Goal: Find contact information: Find contact information

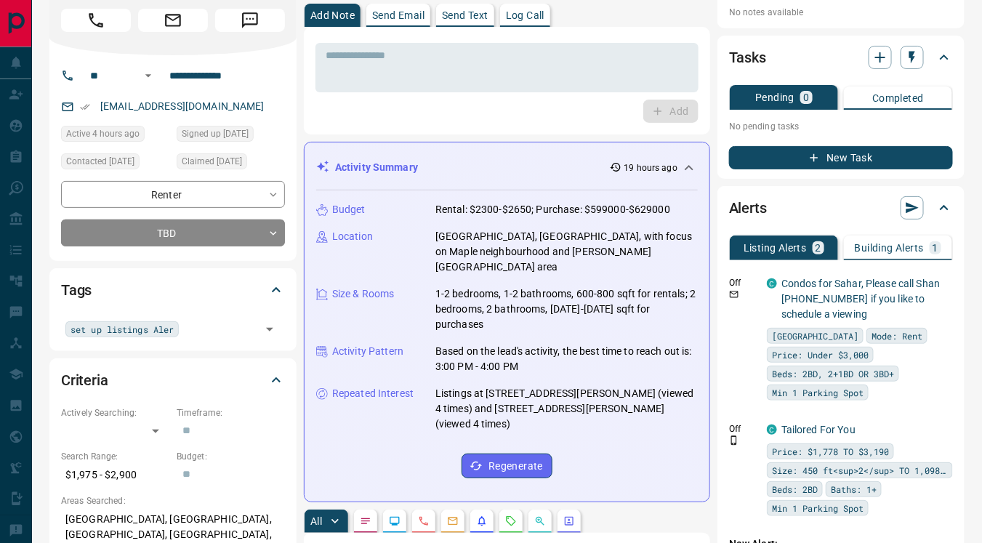
scroll to position [52, 0]
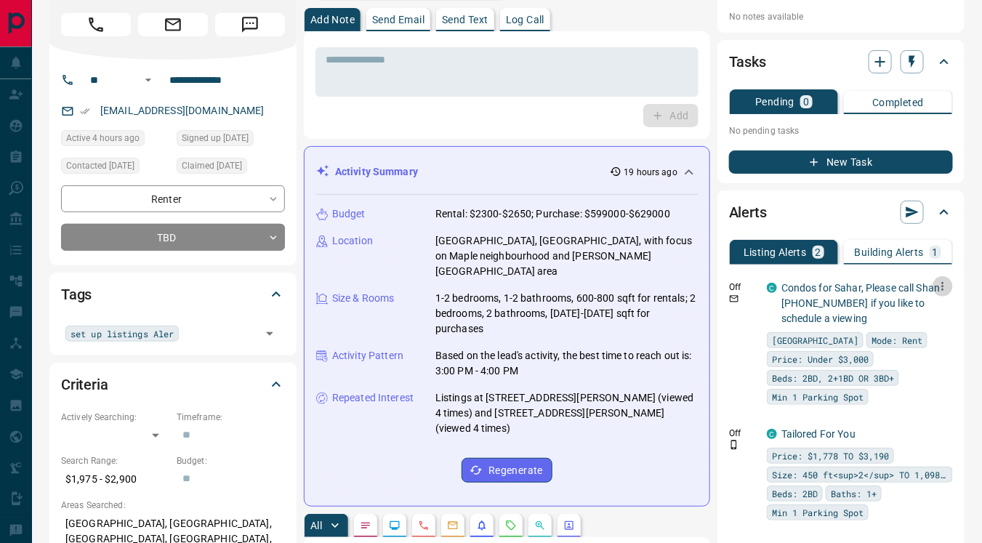
click at [944, 285] on icon "button" at bounding box center [943, 286] width 2 height 9
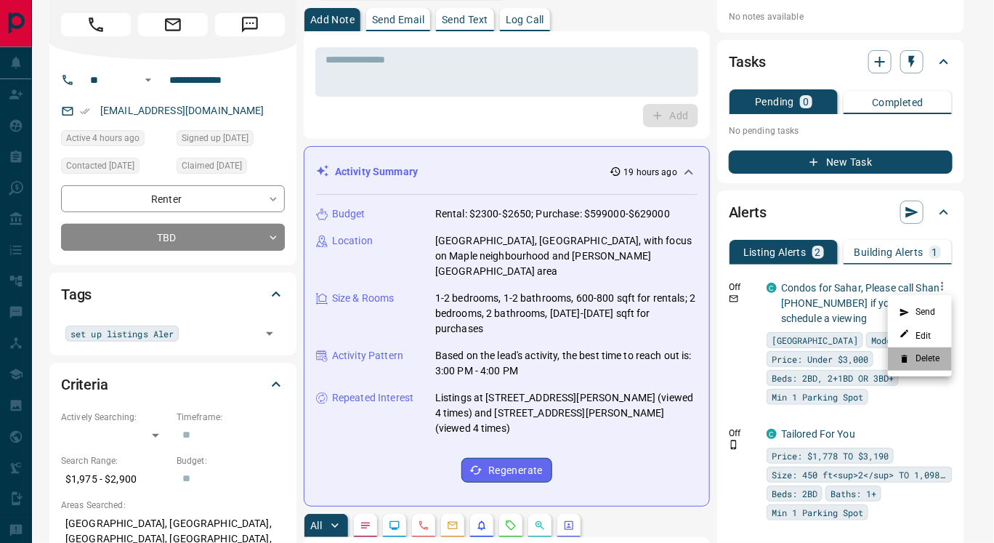
click at [928, 353] on li "Delete" at bounding box center [920, 358] width 64 height 23
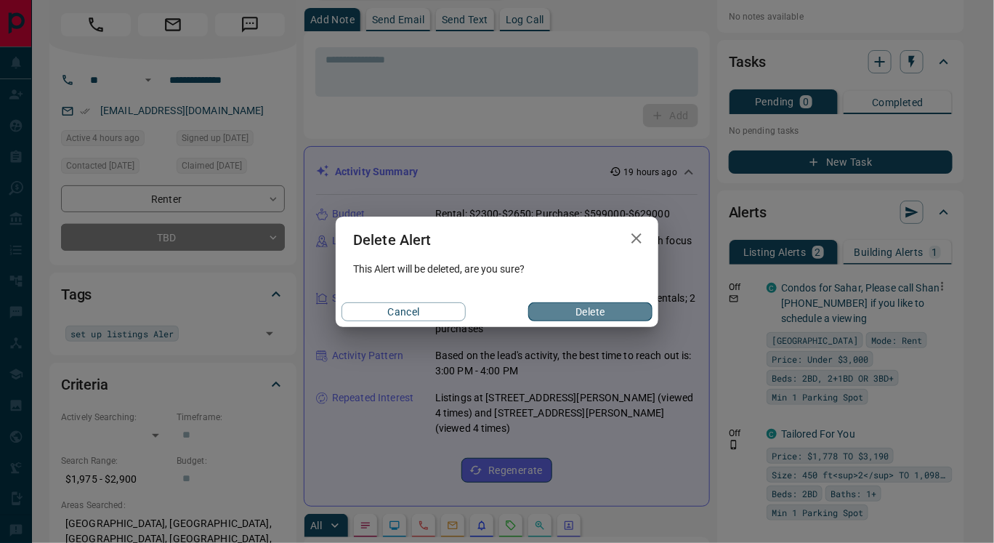
click at [638, 308] on button "Delete" at bounding box center [590, 311] width 124 height 19
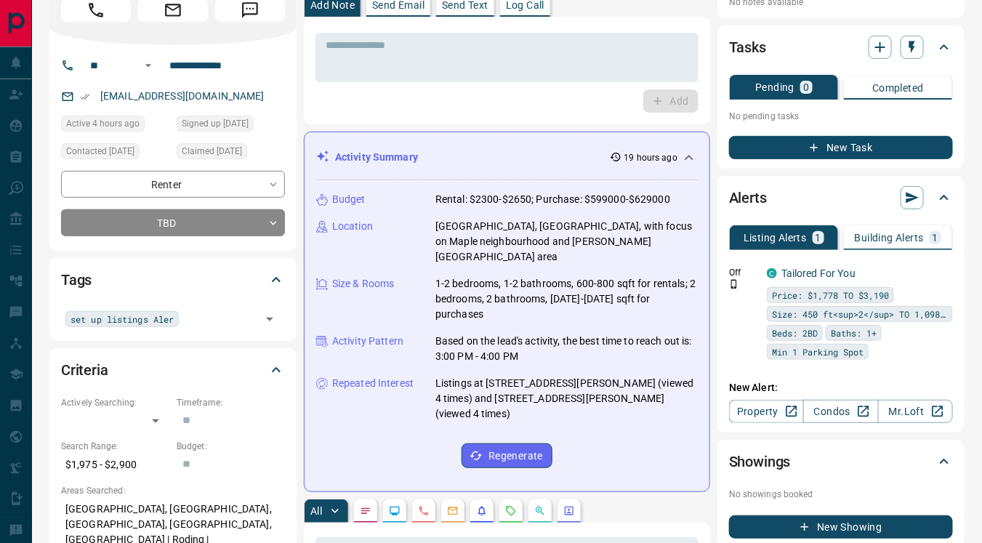
scroll to position [76, 0]
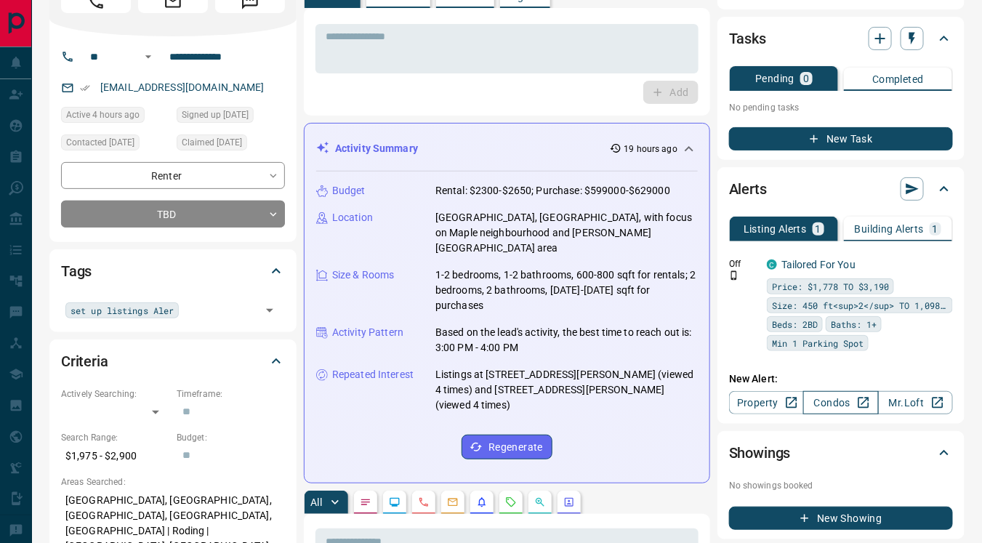
click at [820, 406] on link "Condos" at bounding box center [840, 402] width 75 height 23
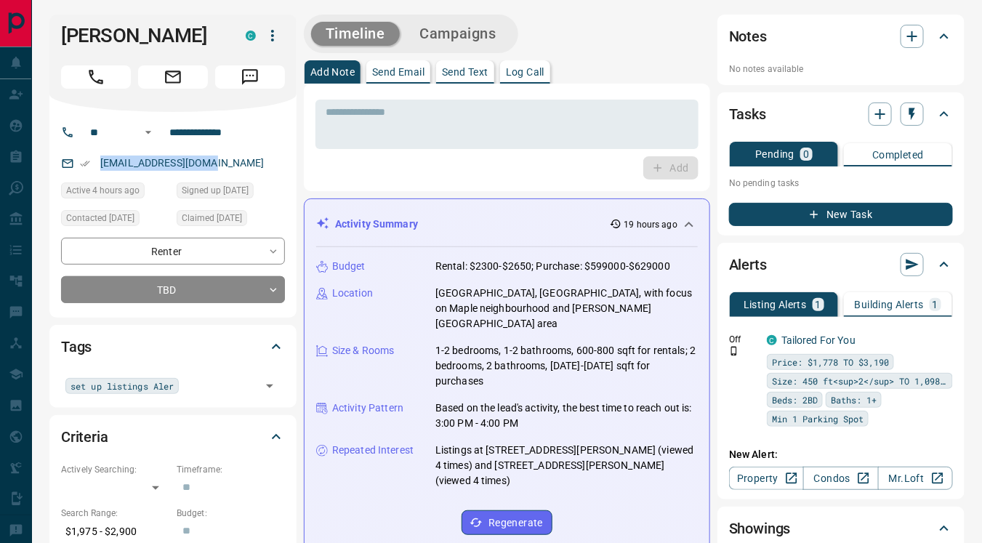
drag, startPoint x: 212, startPoint y: 156, endPoint x: 97, endPoint y: 148, distance: 115.1
click at [97, 148] on div "**********" at bounding box center [172, 215] width 247 height 206
copy link "[EMAIL_ADDRESS][DOMAIN_NAME]"
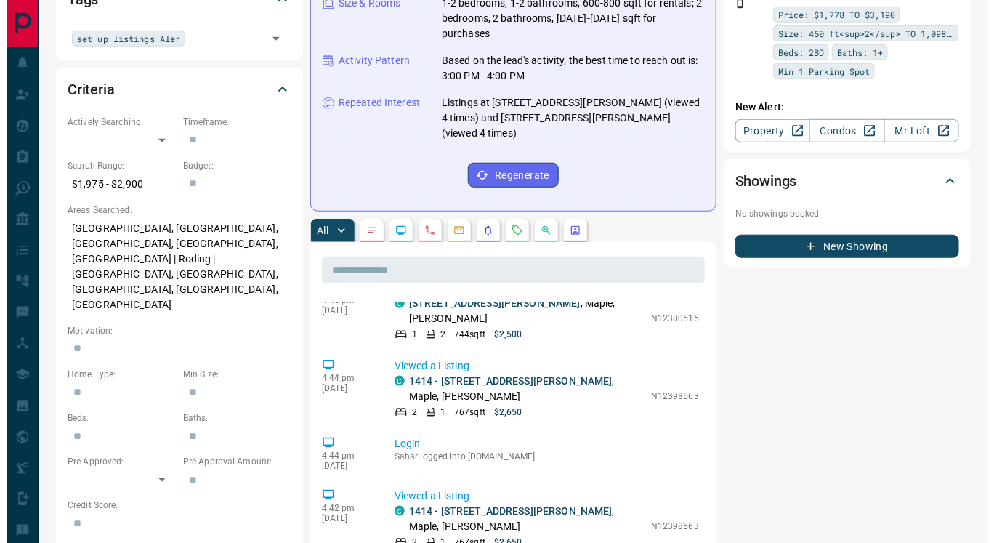
scroll to position [1616, 0]
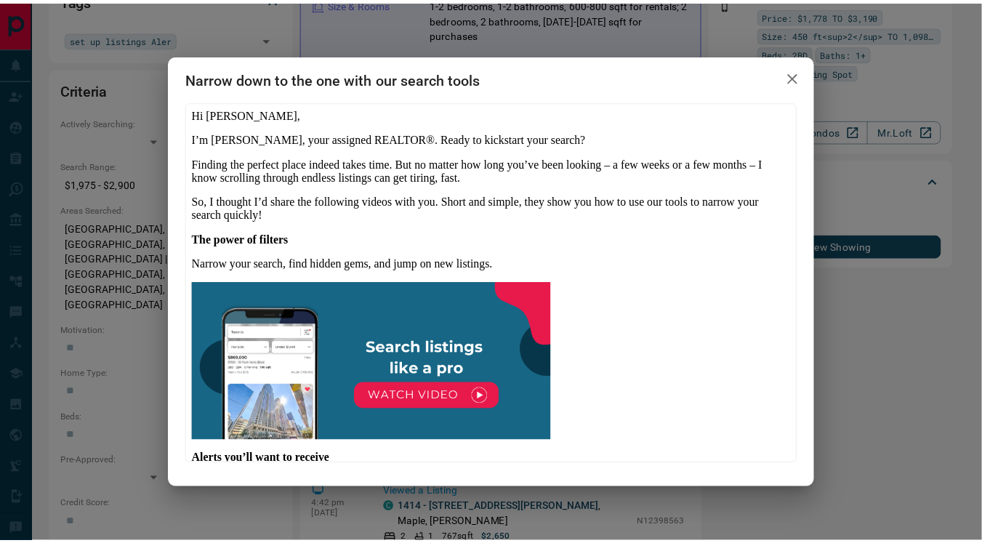
scroll to position [0, 0]
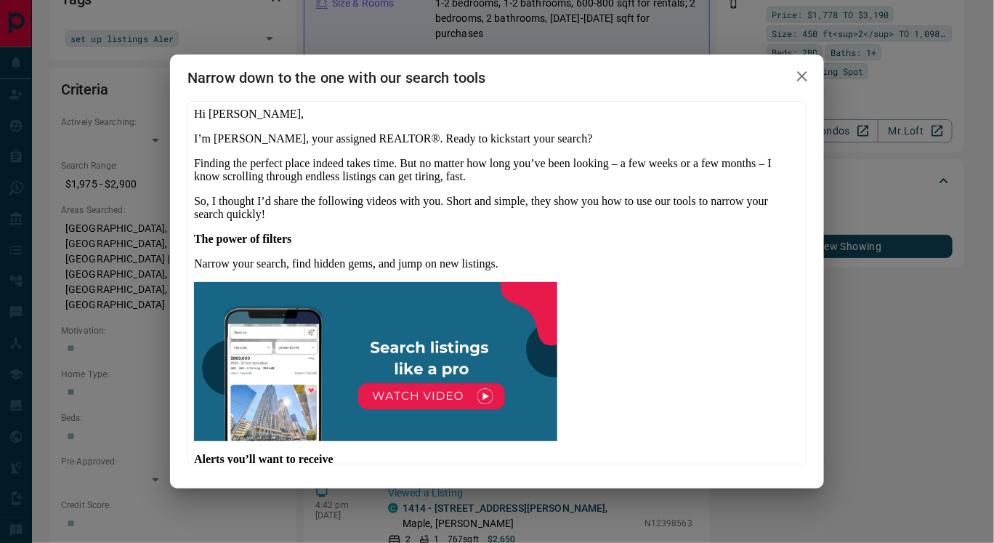
click at [803, 74] on icon "button" at bounding box center [802, 76] width 10 height 10
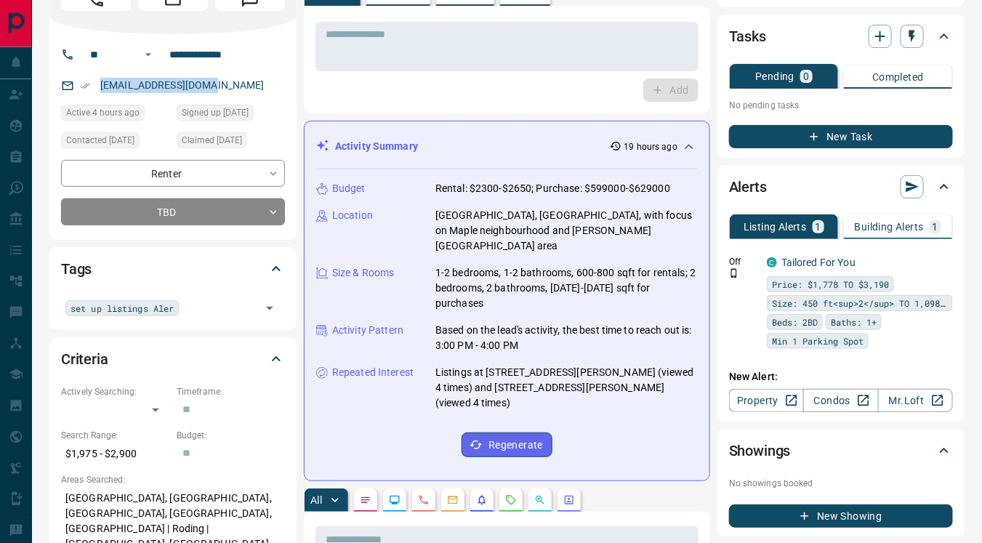
scroll to position [66, 0]
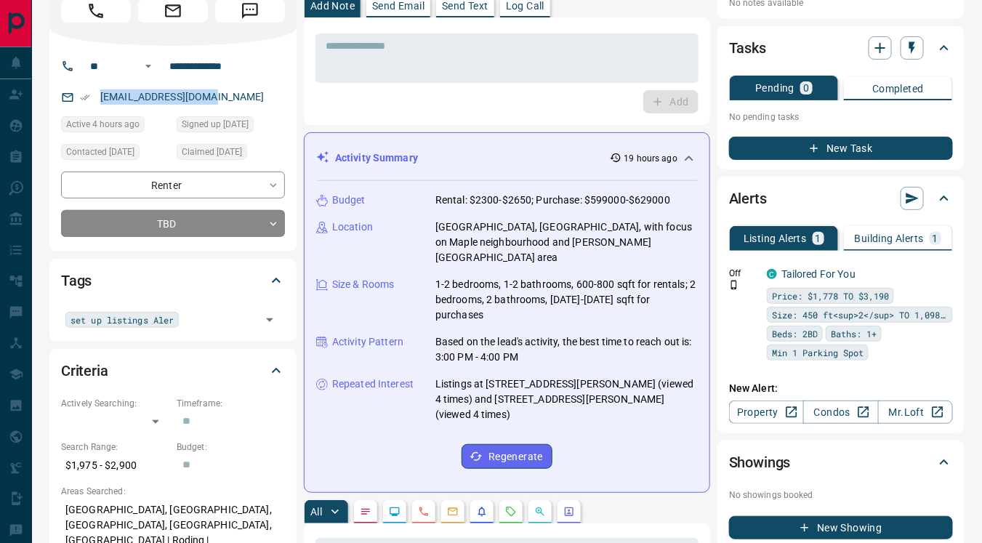
click at [251, 96] on div "[EMAIL_ADDRESS][DOMAIN_NAME]" at bounding box center [173, 97] width 224 height 24
drag, startPoint x: 97, startPoint y: 89, endPoint x: 254, endPoint y: 102, distance: 158.2
click at [254, 102] on div "[EMAIL_ADDRESS][DOMAIN_NAME]" at bounding box center [173, 97] width 224 height 24
copy link "[EMAIL_ADDRESS][DOMAIN_NAME]"
